Goal: Task Accomplishment & Management: Use online tool/utility

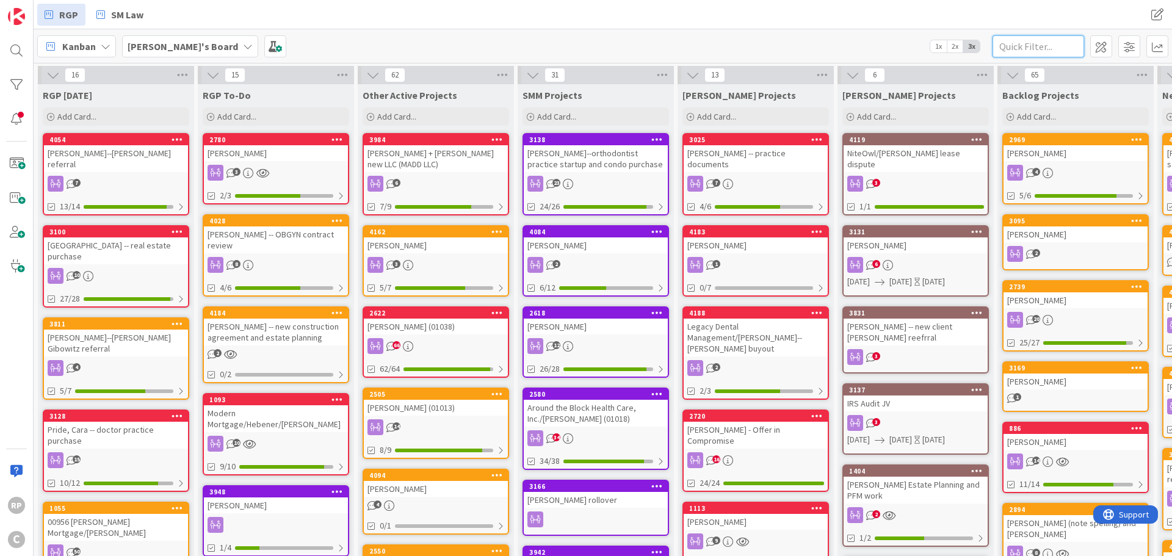
click at [1008, 52] on input "text" at bounding box center [1039, 46] width 92 height 22
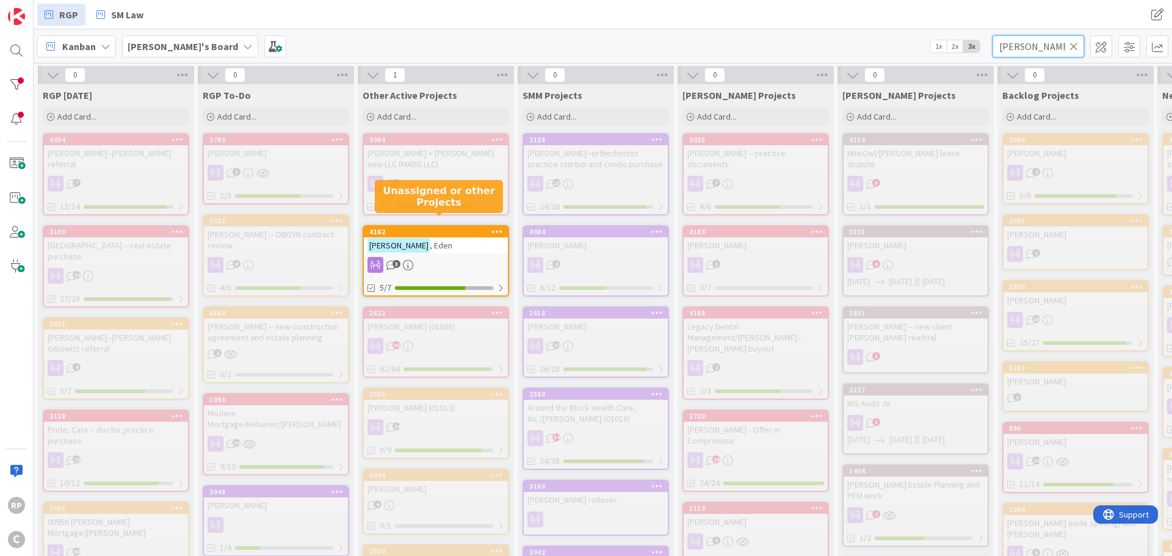
type input "[PERSON_NAME]"
click at [1072, 47] on icon at bounding box center [1073, 46] width 9 height 11
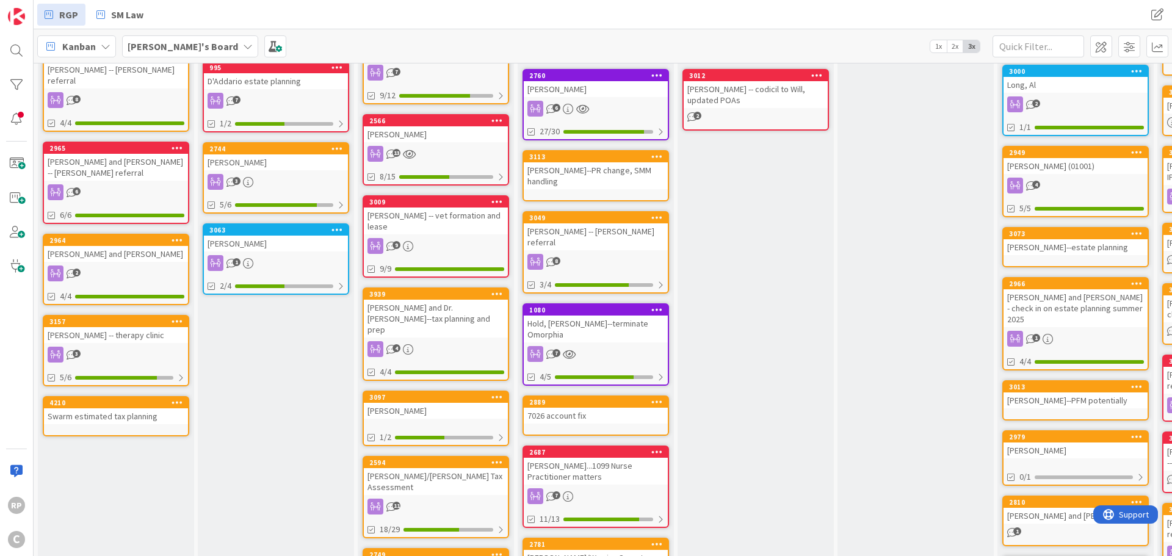
scroll to position [1099, 0]
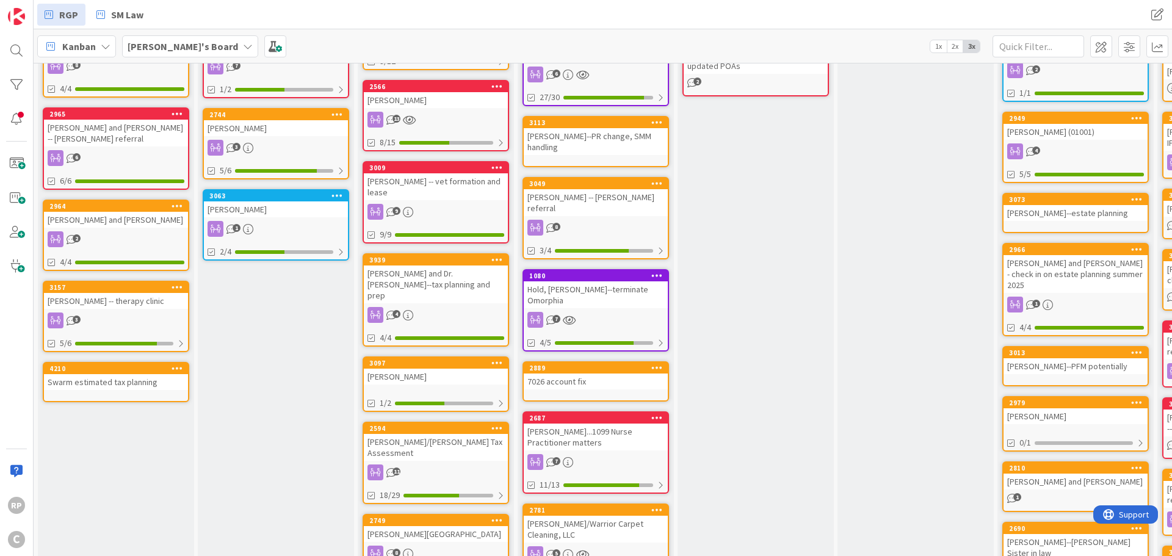
click at [181, 364] on icon at bounding box center [178, 368] width 12 height 9
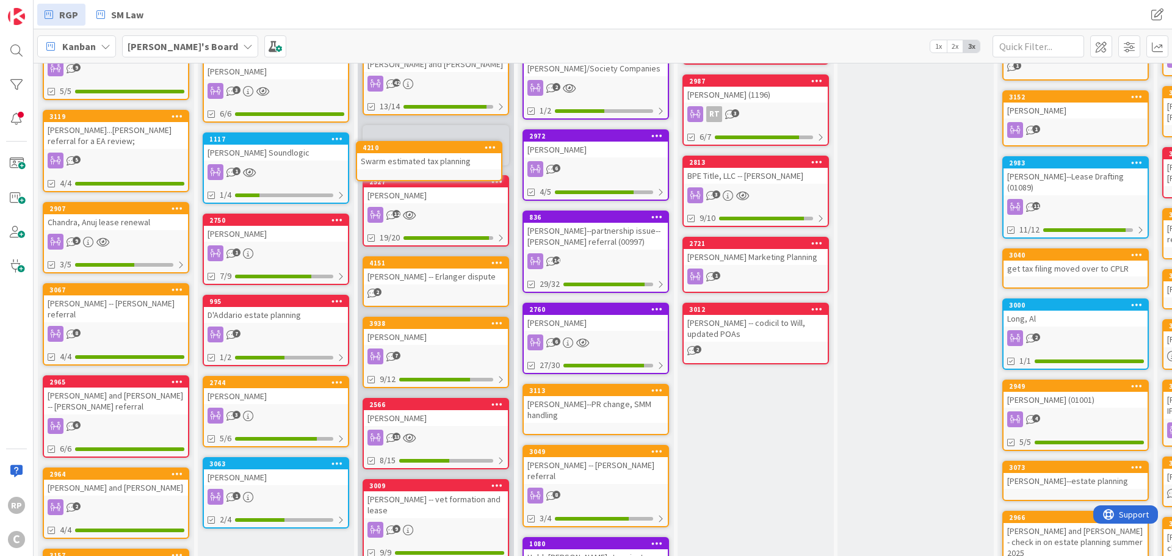
scroll to position [787, 0]
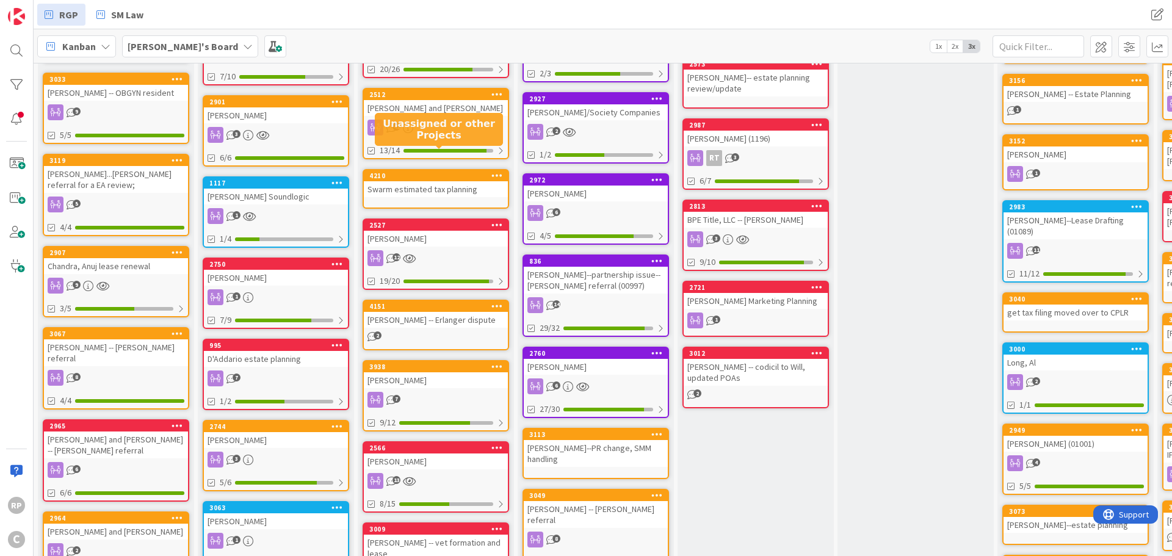
click at [447, 172] on div "4210" at bounding box center [438, 176] width 139 height 9
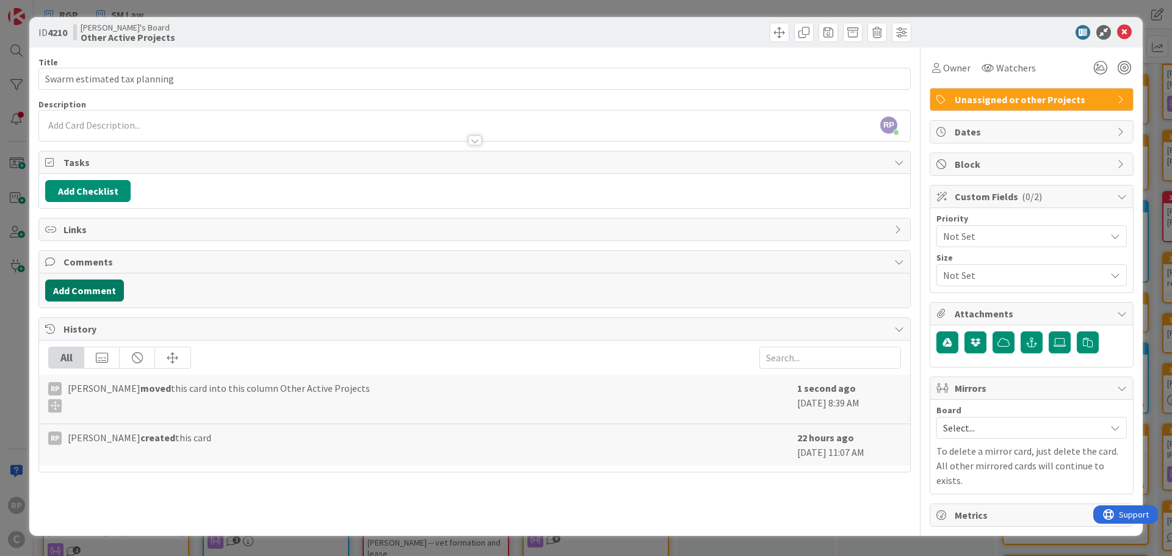
click at [78, 294] on button "Add Comment" at bounding box center [84, 291] width 79 height 22
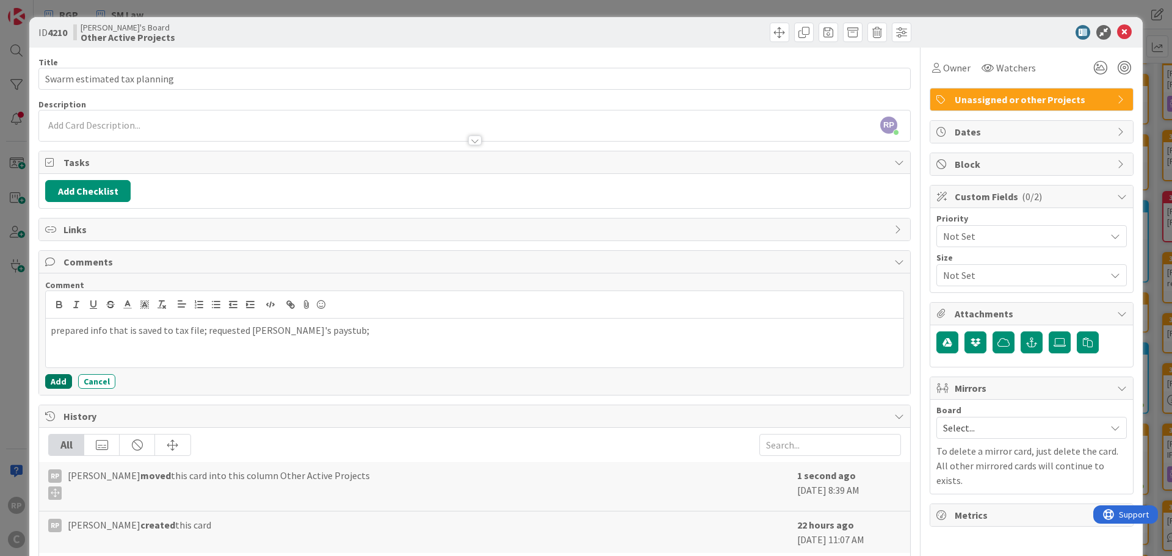
drag, startPoint x: 63, startPoint y: 382, endPoint x: 85, endPoint y: 371, distance: 24.0
click at [63, 382] on button "Add" at bounding box center [58, 381] width 27 height 15
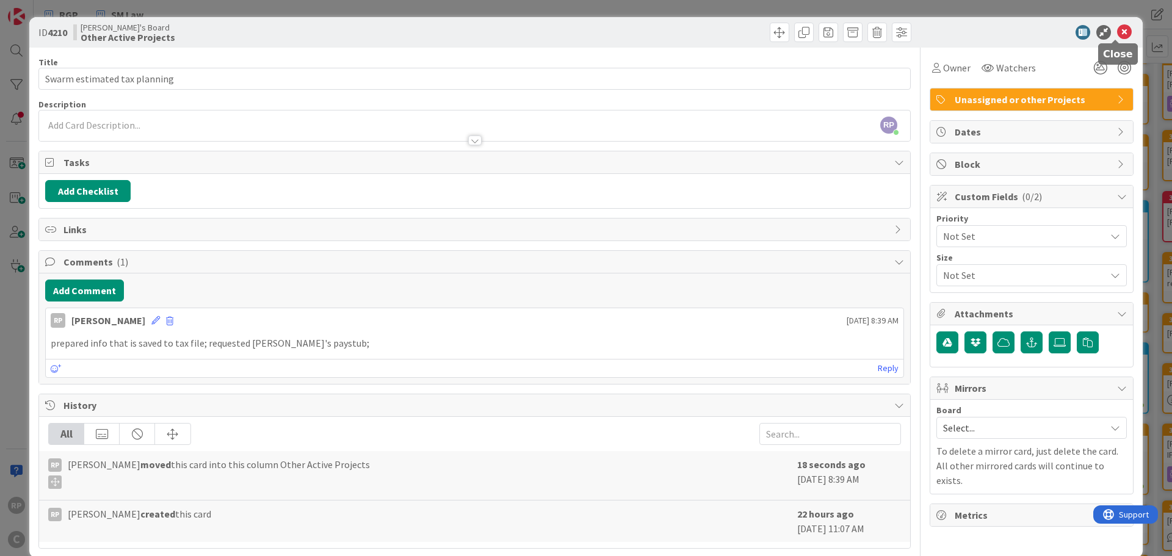
click at [1118, 32] on icon at bounding box center [1124, 32] width 15 height 15
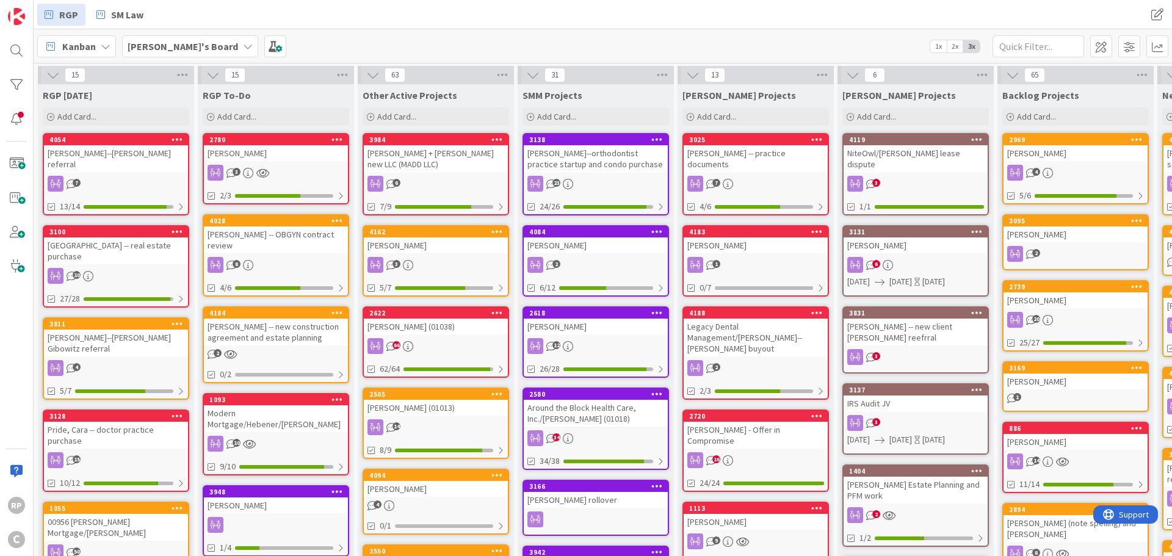
drag, startPoint x: 1003, startPoint y: 67, endPoint x: 1002, endPoint y: 59, distance: 8.0
click at [1002, 67] on div "65" at bounding box center [1075, 75] width 156 height 18
click at [1006, 44] on input "text" at bounding box center [1039, 46] width 92 height 22
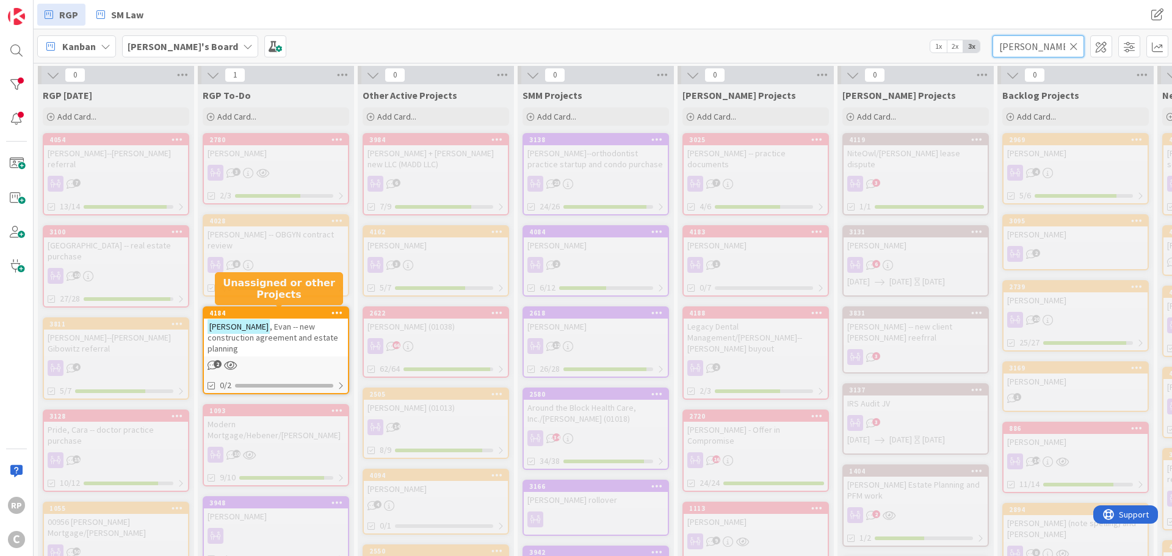
type input "[PERSON_NAME]"
click at [270, 316] on div "4184" at bounding box center [278, 313] width 139 height 9
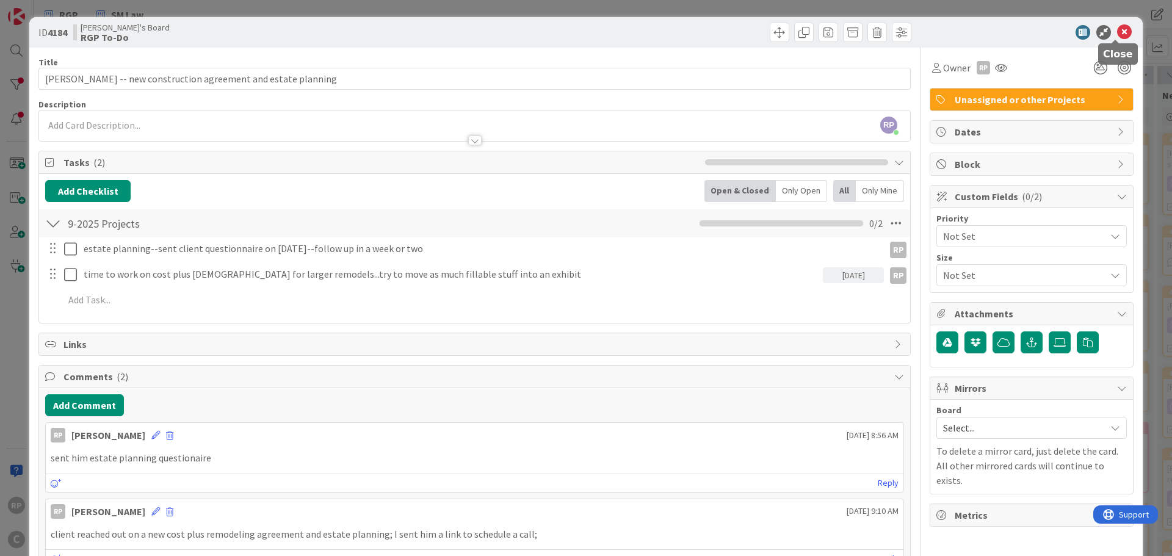
click at [1117, 35] on icon at bounding box center [1124, 32] width 15 height 15
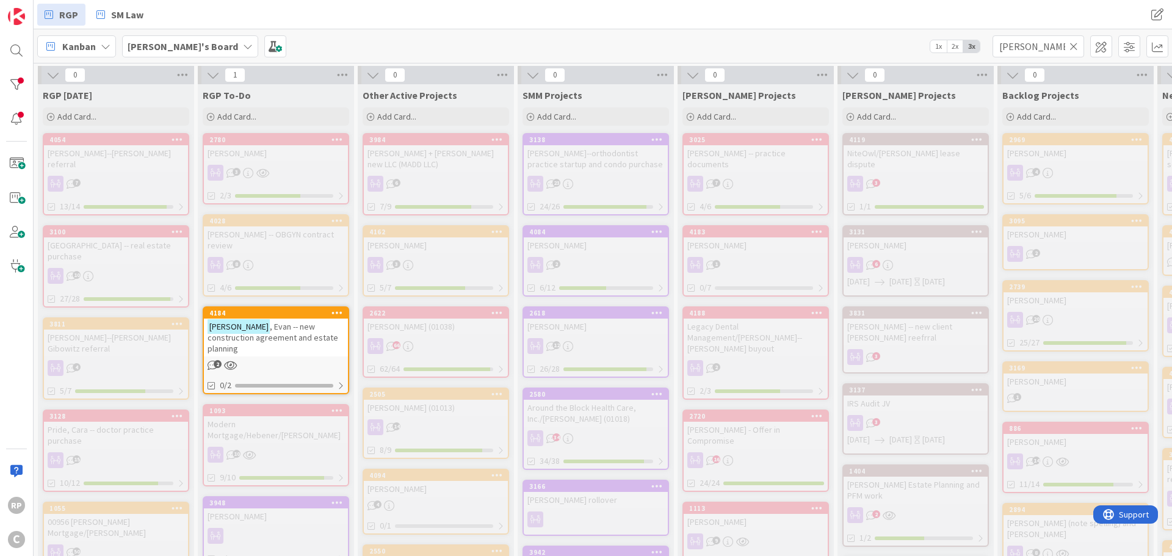
click at [1072, 43] on icon at bounding box center [1073, 46] width 9 height 11
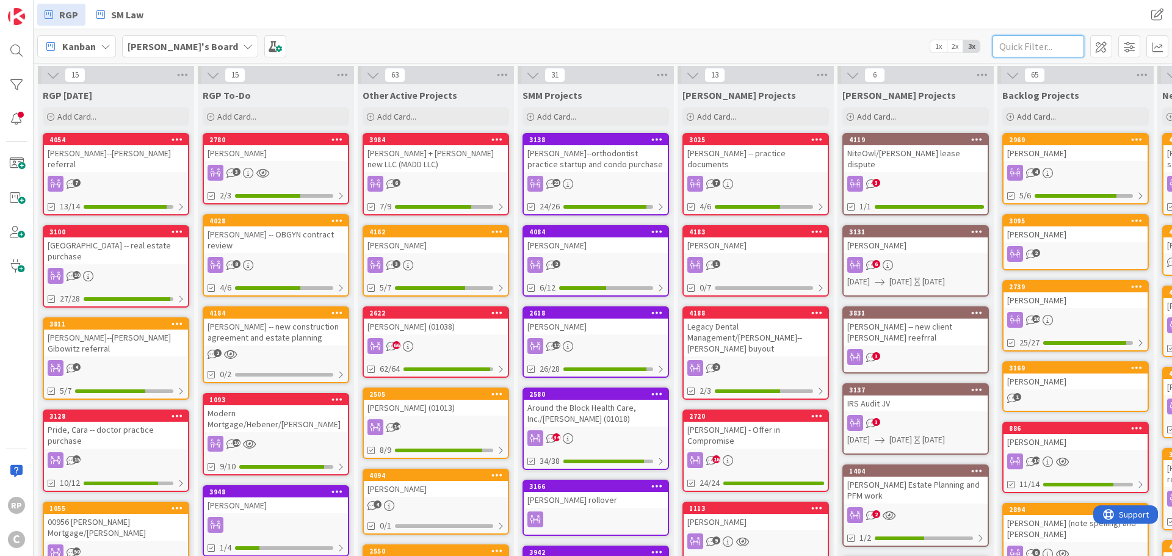
click at [1007, 45] on input "text" at bounding box center [1039, 46] width 92 height 22
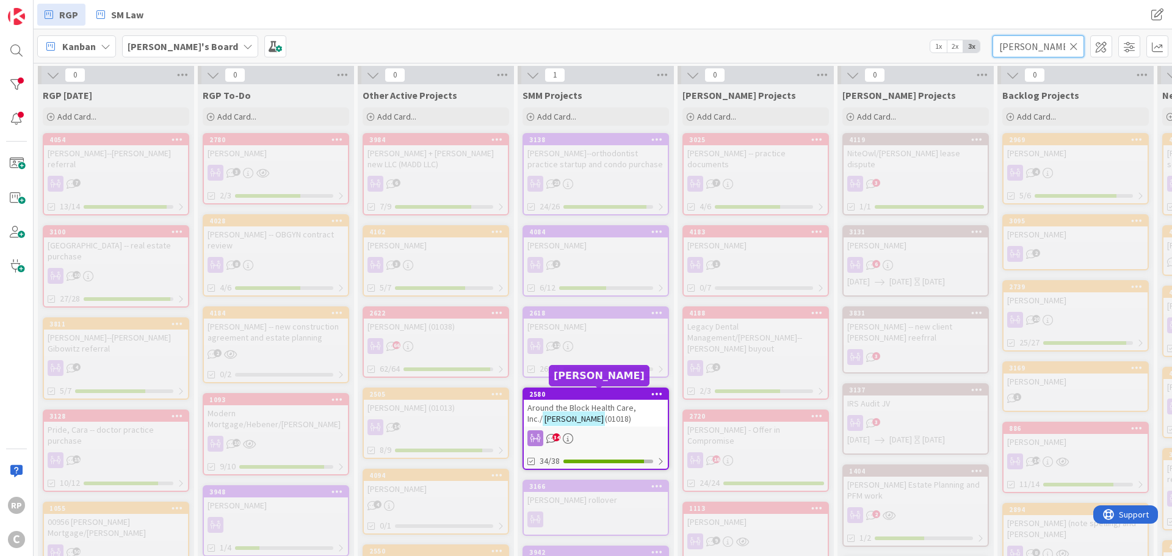
type input "[PERSON_NAME]"
click at [560, 391] on div "2580" at bounding box center [598, 394] width 139 height 9
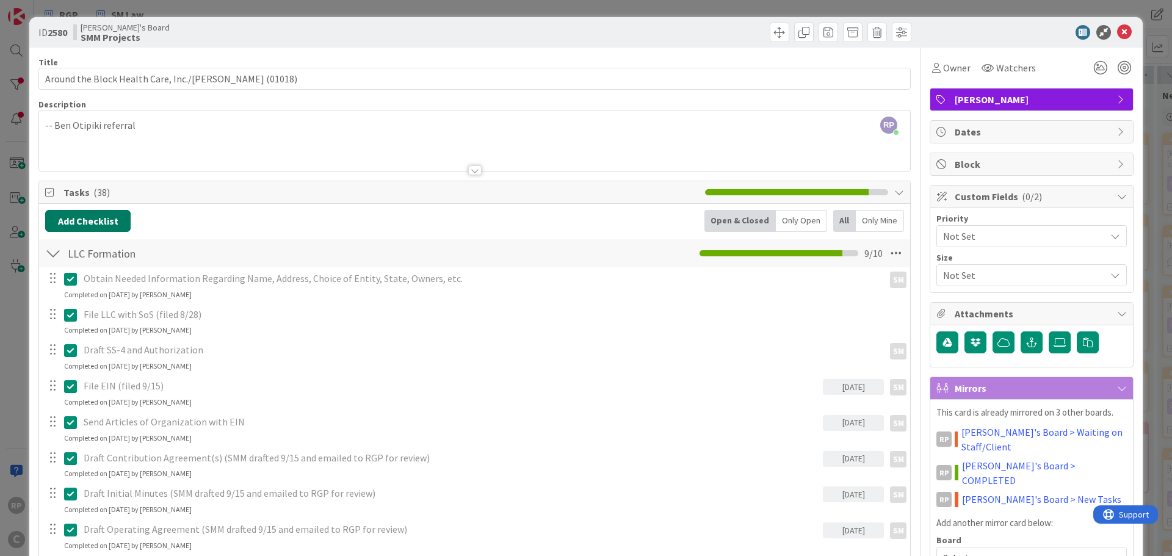
click at [96, 217] on button "Add Checklist" at bounding box center [87, 221] width 85 height 22
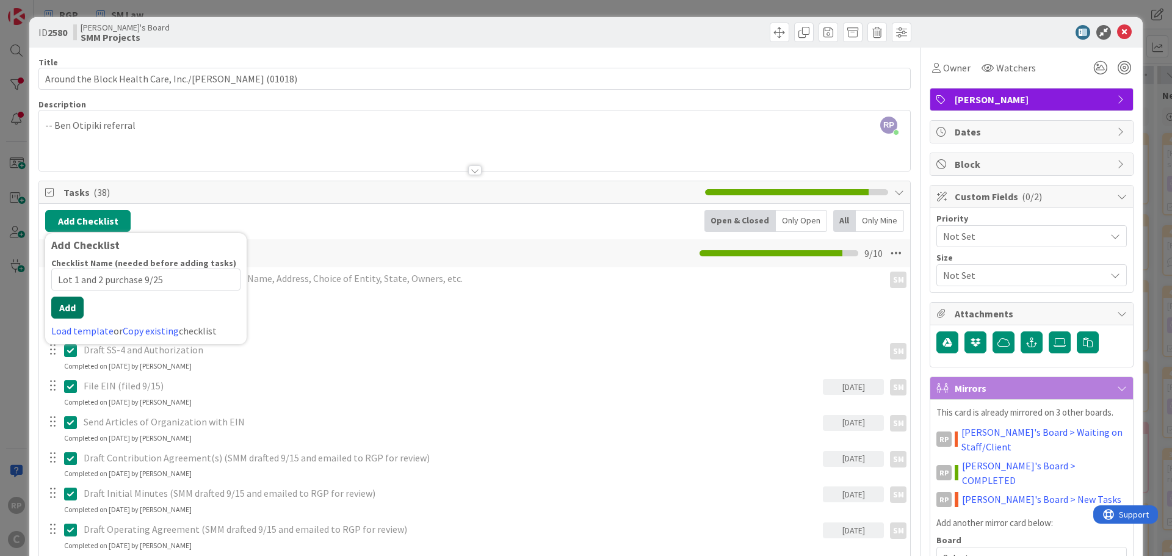
type input "Lot 1 and 2 purchase 9/25"
click at [76, 320] on div "Checklist Name (needed before adding tasks) 25 / 64 Lot 1 and 2 purchase 9/25 A…" at bounding box center [145, 298] width 189 height 81
click at [59, 305] on button "Add" at bounding box center [67, 308] width 32 height 22
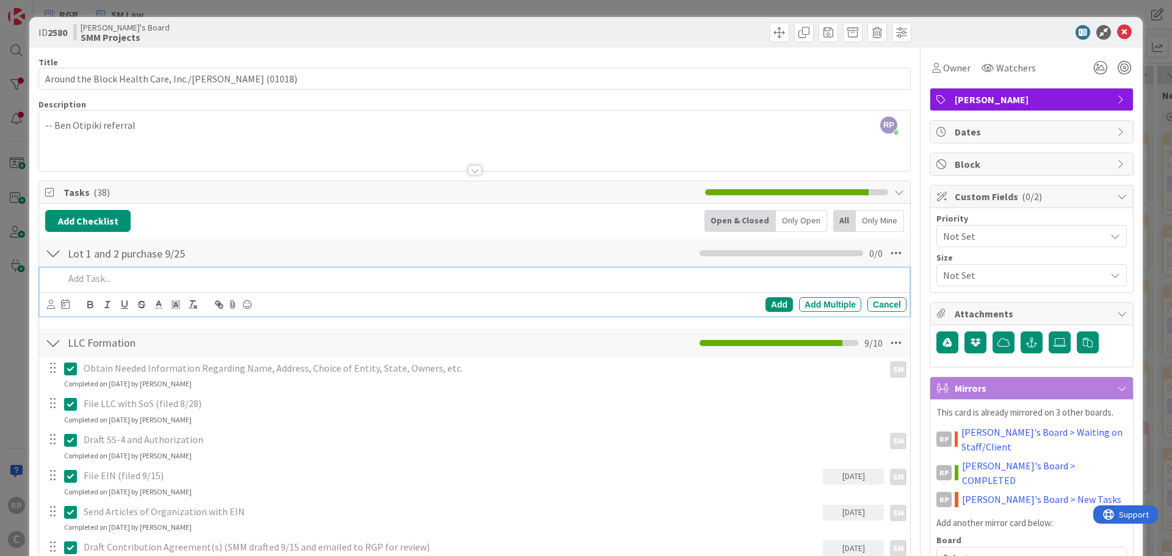
click at [116, 274] on p at bounding box center [482, 279] width 837 height 14
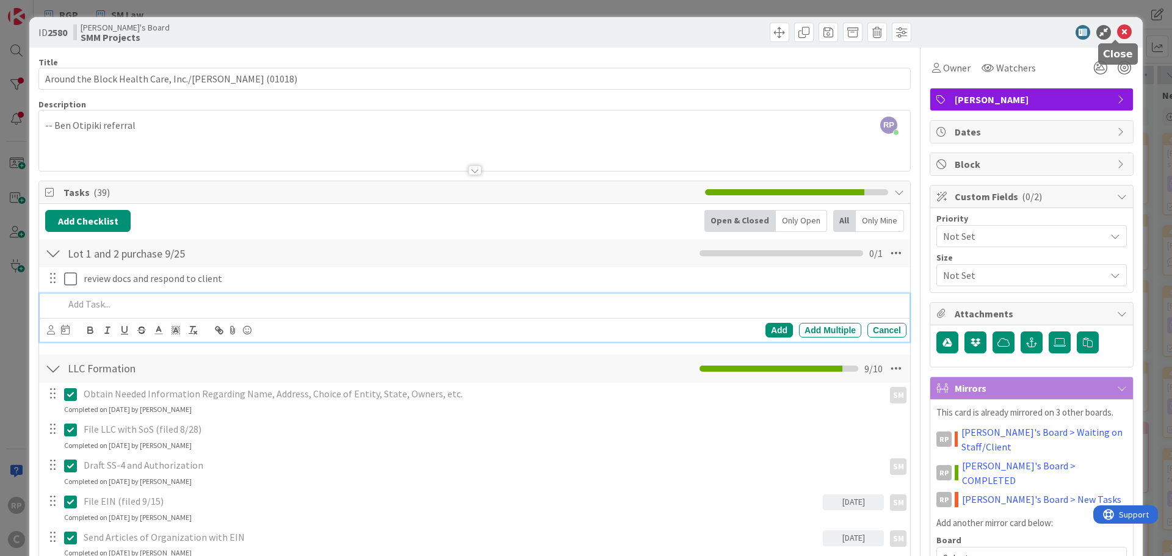
click at [1117, 26] on icon at bounding box center [1124, 32] width 15 height 15
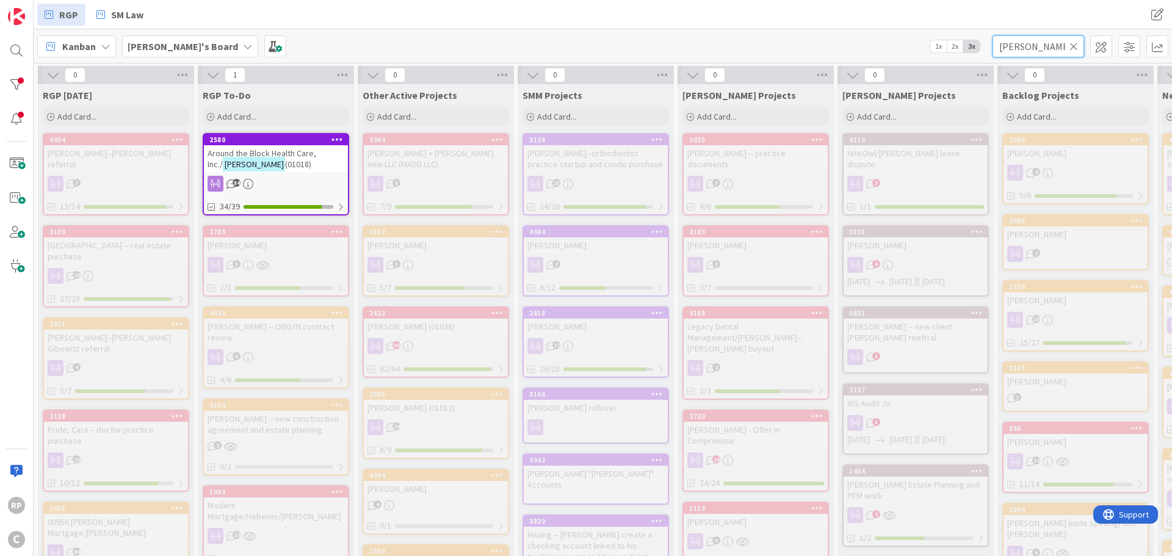
click at [1068, 46] on input "[PERSON_NAME]" at bounding box center [1039, 46] width 92 height 22
click at [1072, 45] on icon at bounding box center [1073, 46] width 9 height 11
